Goal: Navigation & Orientation: Find specific page/section

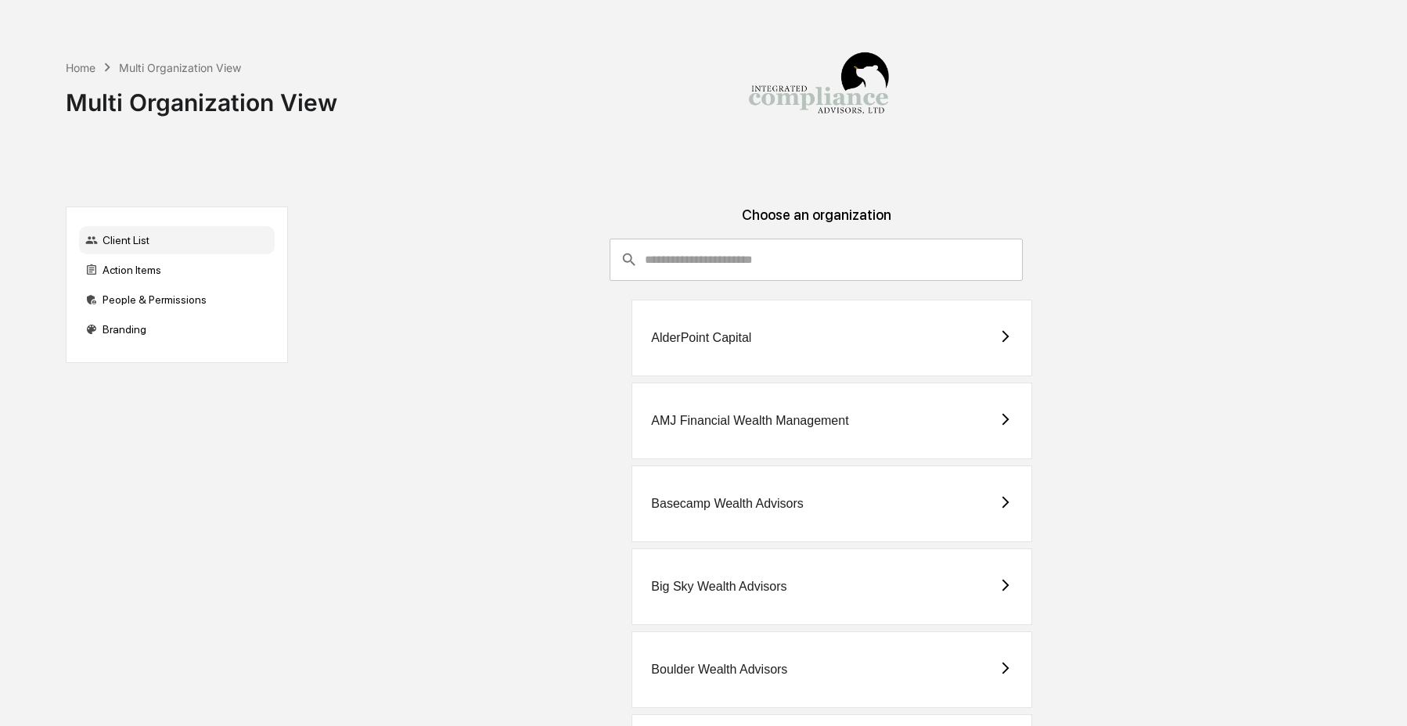
click at [797, 156] on img at bounding box center [818, 91] width 156 height 156
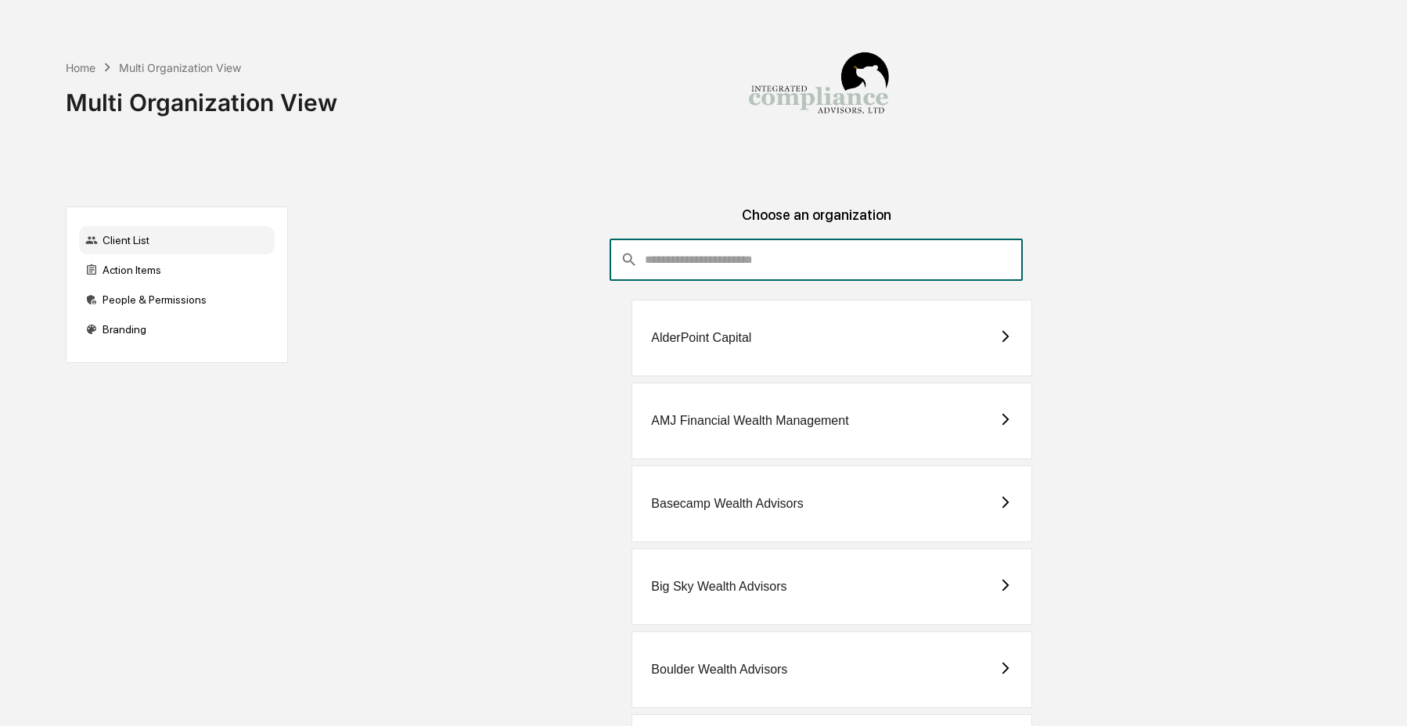
click at [778, 248] on input "consultant-dashboard__filter-organizations-search-bar" at bounding box center [834, 260] width 378 height 42
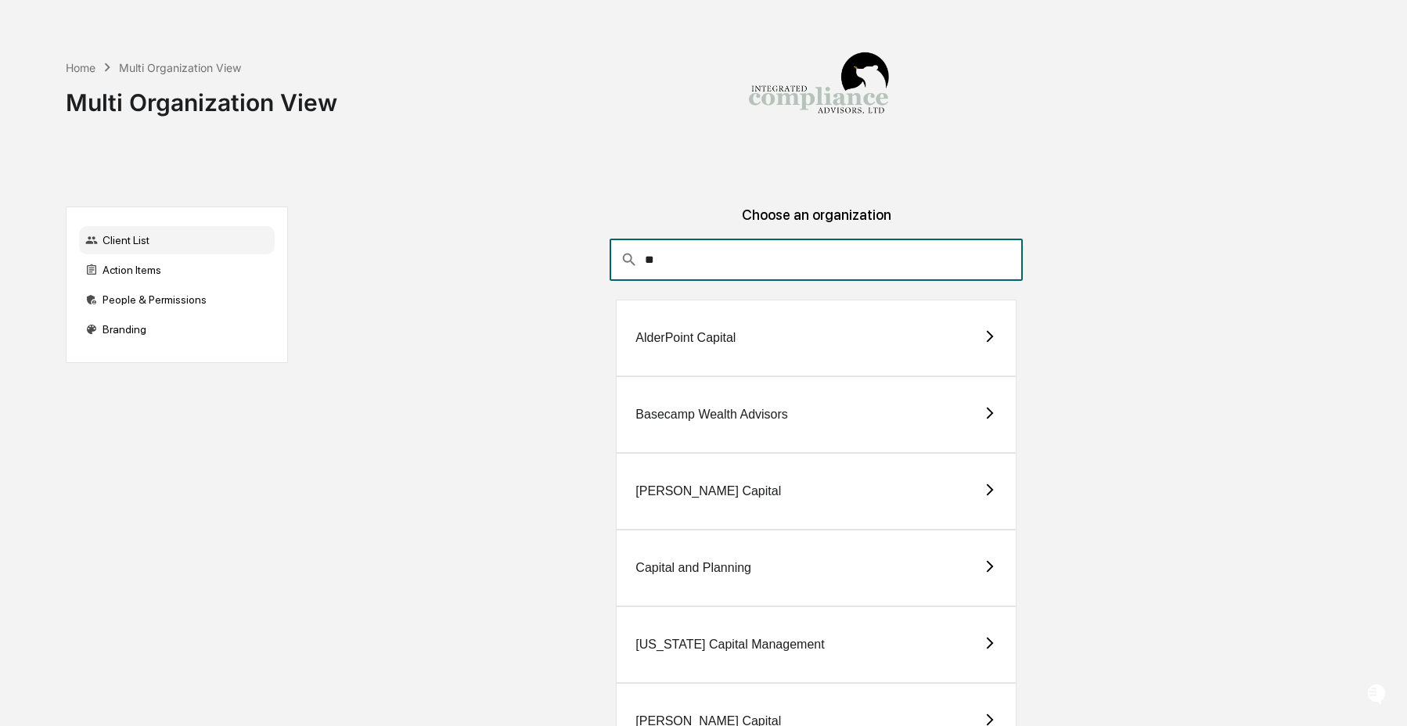
type input "**"
click at [764, 501] on div "[PERSON_NAME] Capital" at bounding box center [816, 491] width 400 height 77
